Goal: Information Seeking & Learning: Learn about a topic

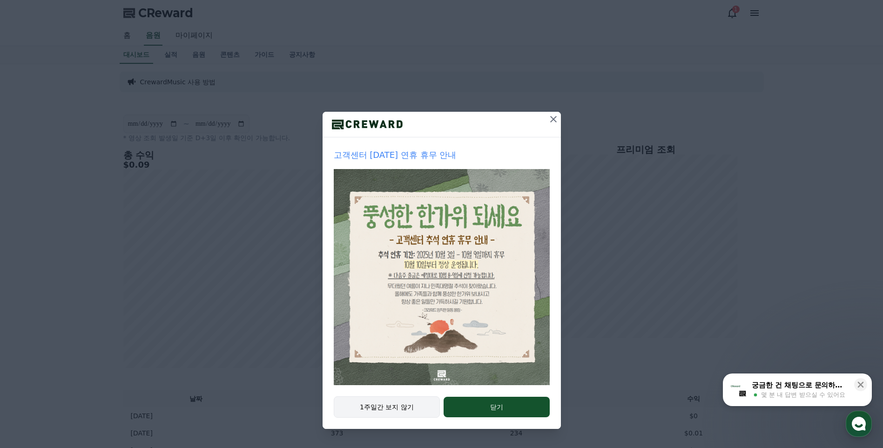
click at [398, 409] on button "1주일간 보지 않기" at bounding box center [387, 406] width 107 height 21
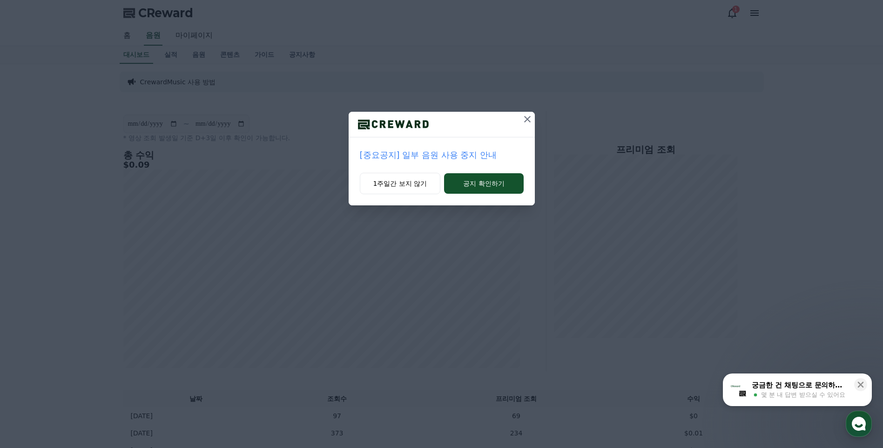
click at [437, 152] on p "[중요공지] 일부 음원 사용 중지 안내" at bounding box center [442, 154] width 164 height 13
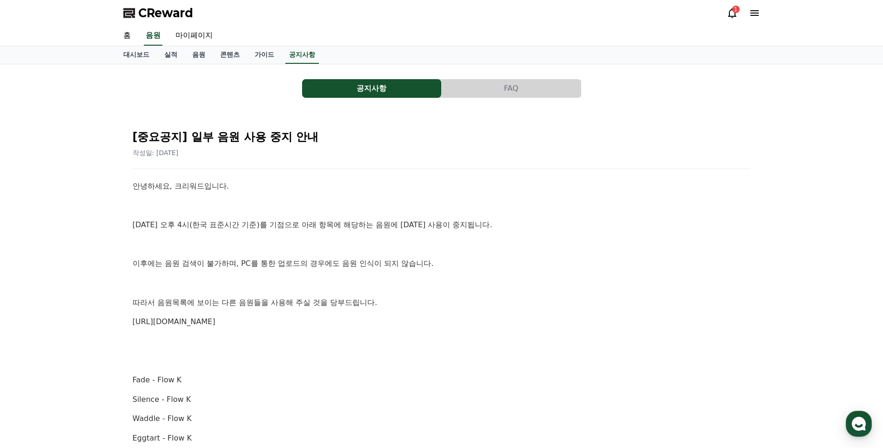
click at [216, 324] on link "[URL][DOMAIN_NAME]" at bounding box center [174, 321] width 83 height 9
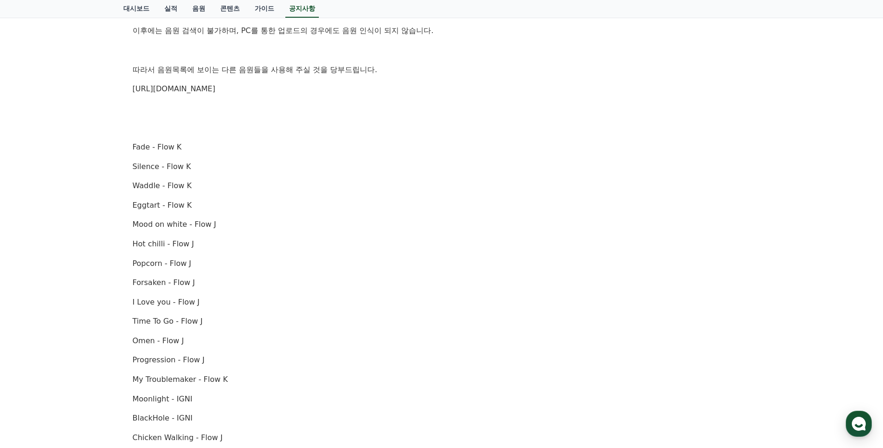
scroll to position [47, 0]
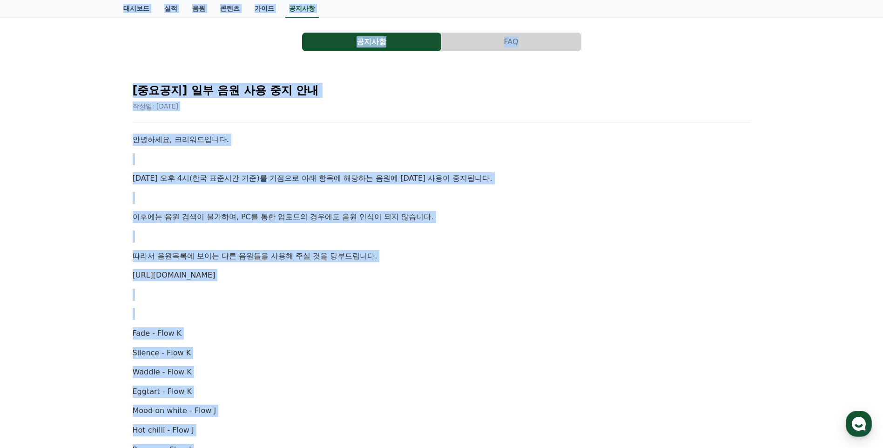
click at [437, 213] on p "이후에는 음원 검색이 불가하며, PC를 통한 업로드의 경우에도 음원 인식이 되지 않습니다." at bounding box center [442, 217] width 618 height 12
click at [489, 176] on p "[DATE] 오후 4시(한국 표준시간 기준)를 기점으로 아래 항목에 해당하는 음원에 [DATE] 사용이 중지됩니다." at bounding box center [442, 178] width 618 height 12
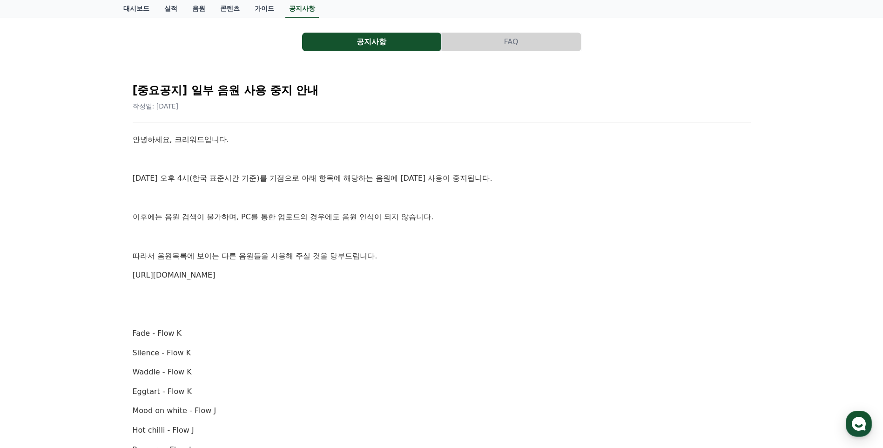
scroll to position [0, 0]
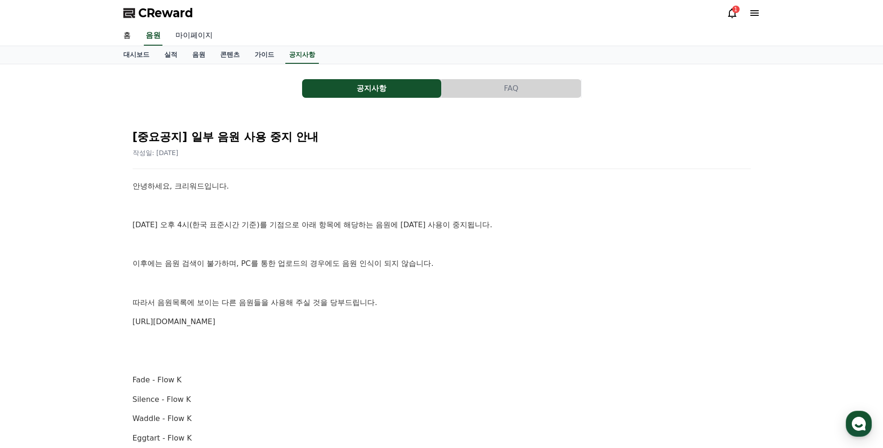
click at [183, 33] on link "마이페이지" at bounding box center [194, 36] width 52 height 20
select select "**********"
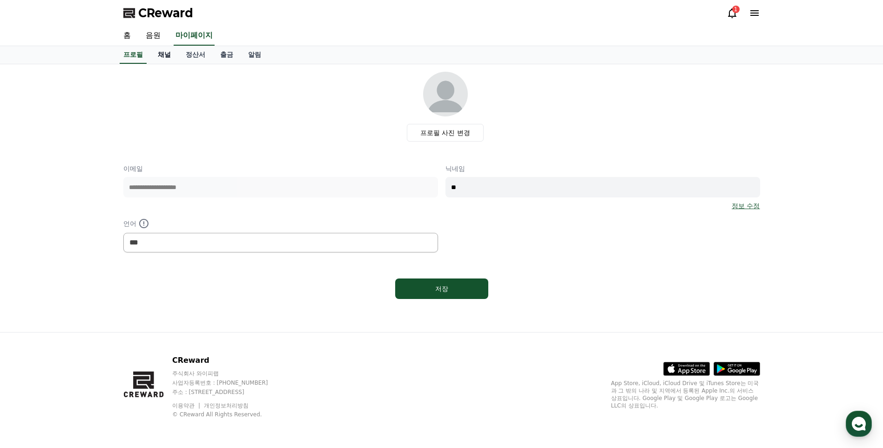
click at [165, 54] on link "채널" at bounding box center [164, 55] width 28 height 18
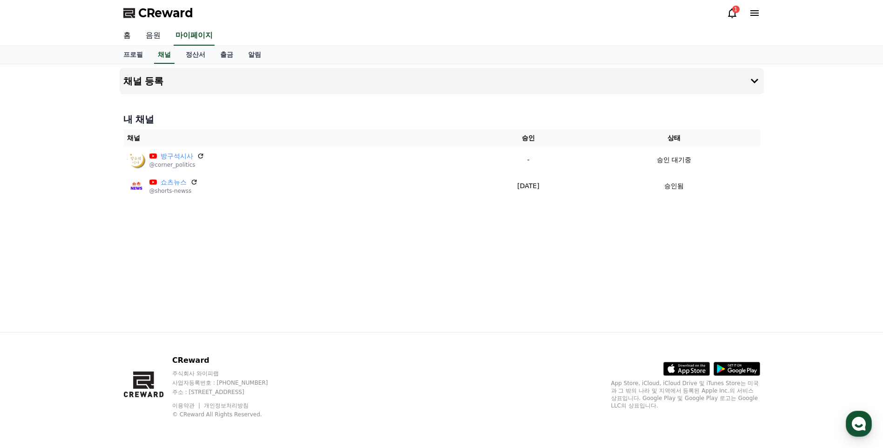
click at [152, 36] on link "음원" at bounding box center [153, 36] width 30 height 20
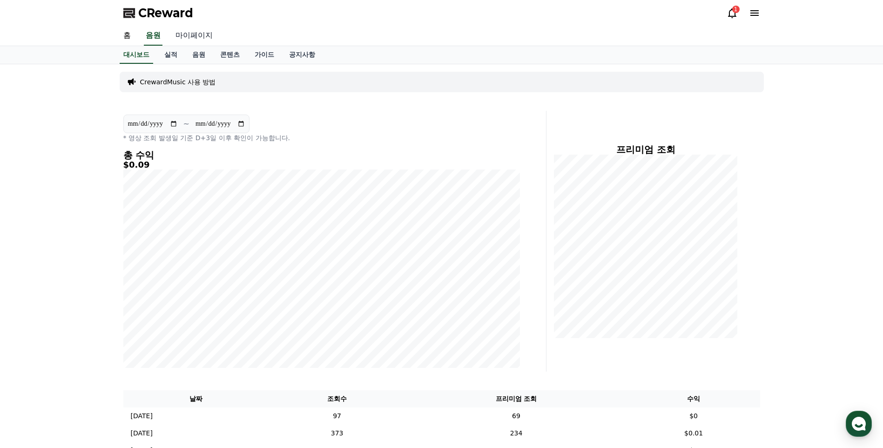
click at [189, 44] on link "마이페이지" at bounding box center [194, 36] width 52 height 20
select select "**********"
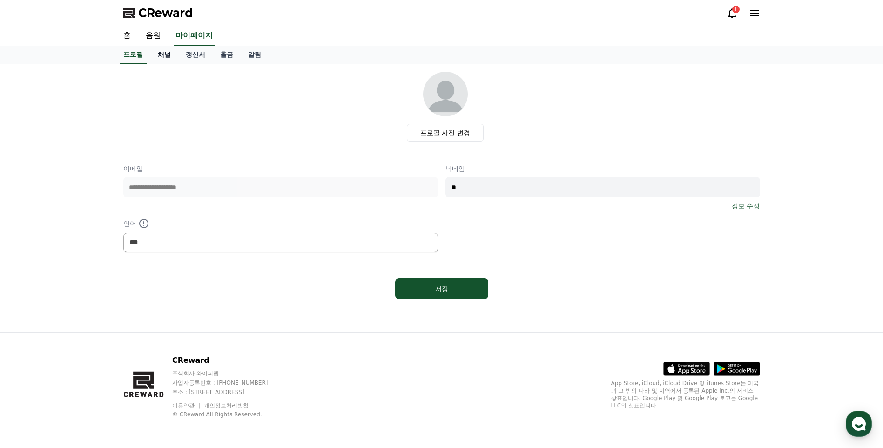
click at [166, 53] on link "채널" at bounding box center [164, 55] width 28 height 18
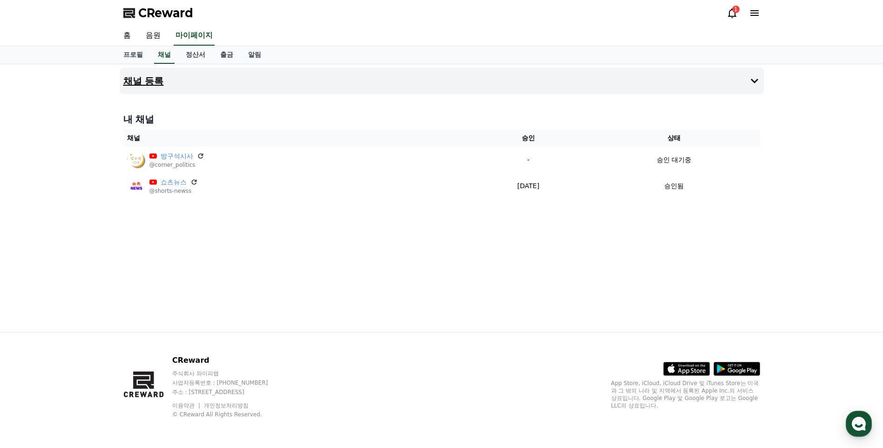
click at [193, 82] on button "채널 등록" at bounding box center [442, 81] width 644 height 26
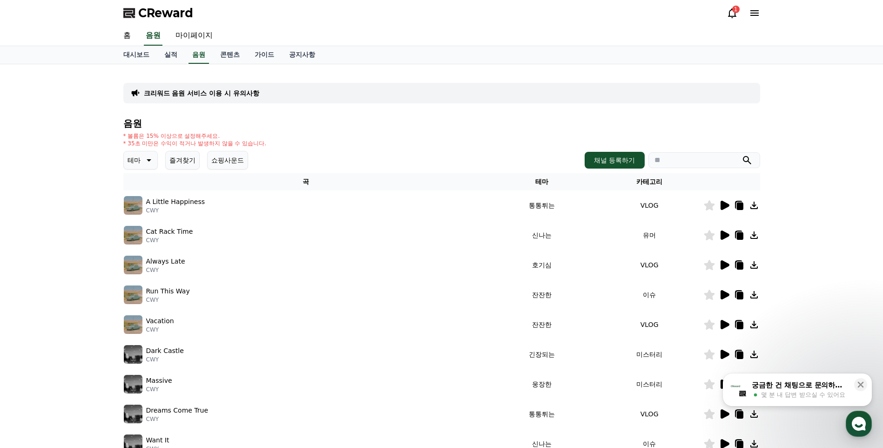
click at [732, 13] on icon at bounding box center [732, 12] width 11 height 11
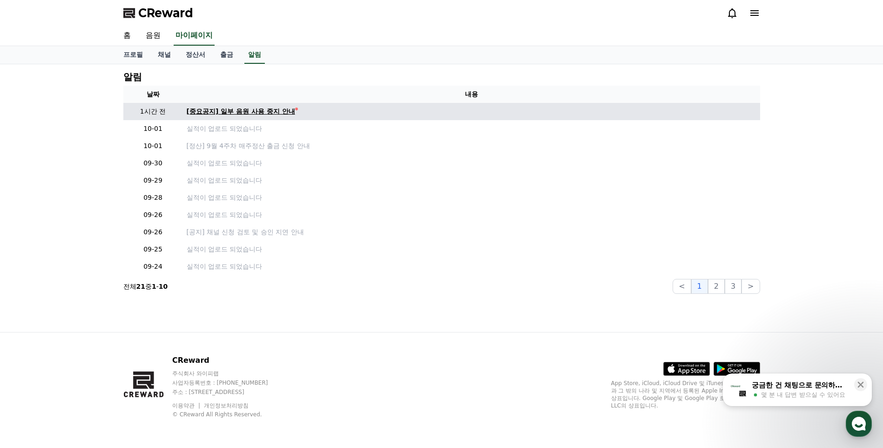
click at [258, 109] on div "[중요공지] 일부 음원 사용 중지 안내" at bounding box center [241, 112] width 108 height 10
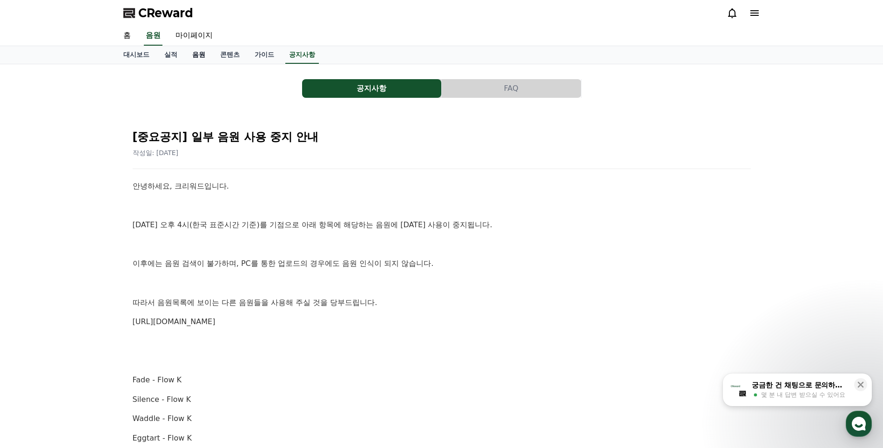
click at [201, 58] on link "음원" at bounding box center [199, 55] width 28 height 18
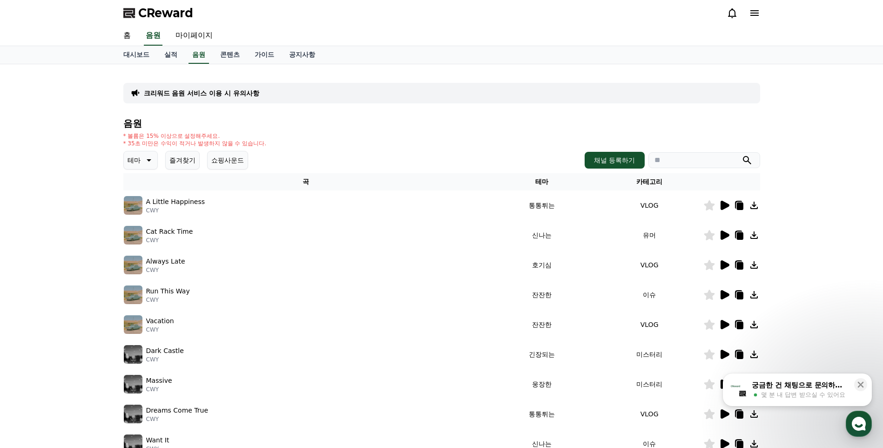
click at [182, 159] on button "즐겨찾기" at bounding box center [182, 160] width 34 height 19
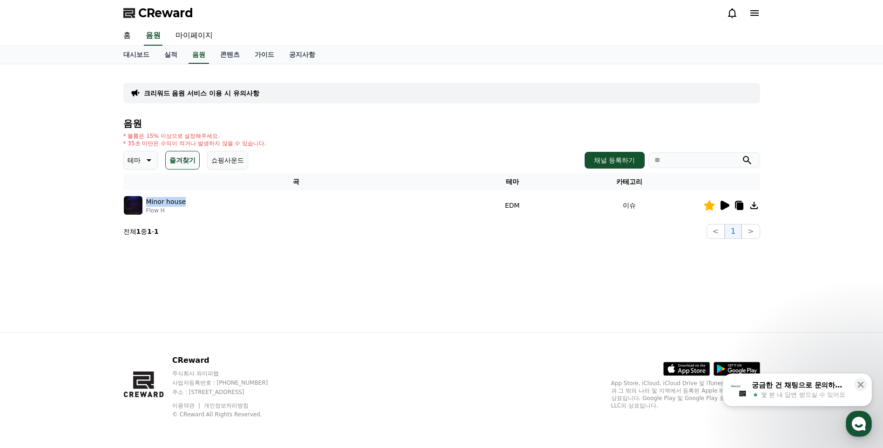
drag, startPoint x: 194, startPoint y: 202, endPoint x: 146, endPoint y: 204, distance: 48.0
click at [146, 204] on div "Minor house Flow H" at bounding box center [296, 205] width 345 height 19
copy p "Minor house"
